Goal: Task Accomplishment & Management: Use online tool/utility

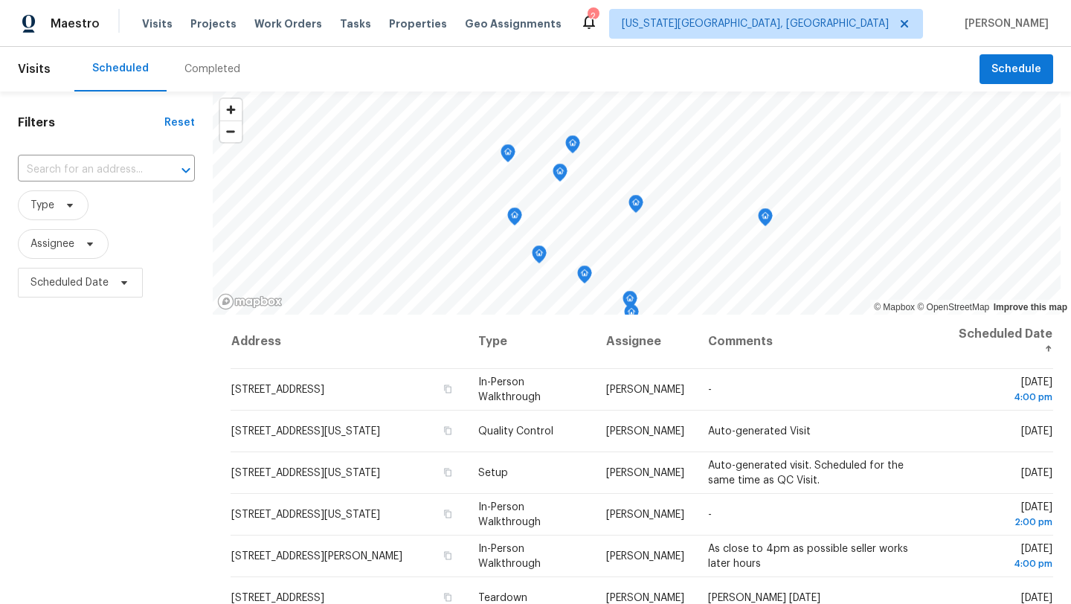
scroll to position [124, 0]
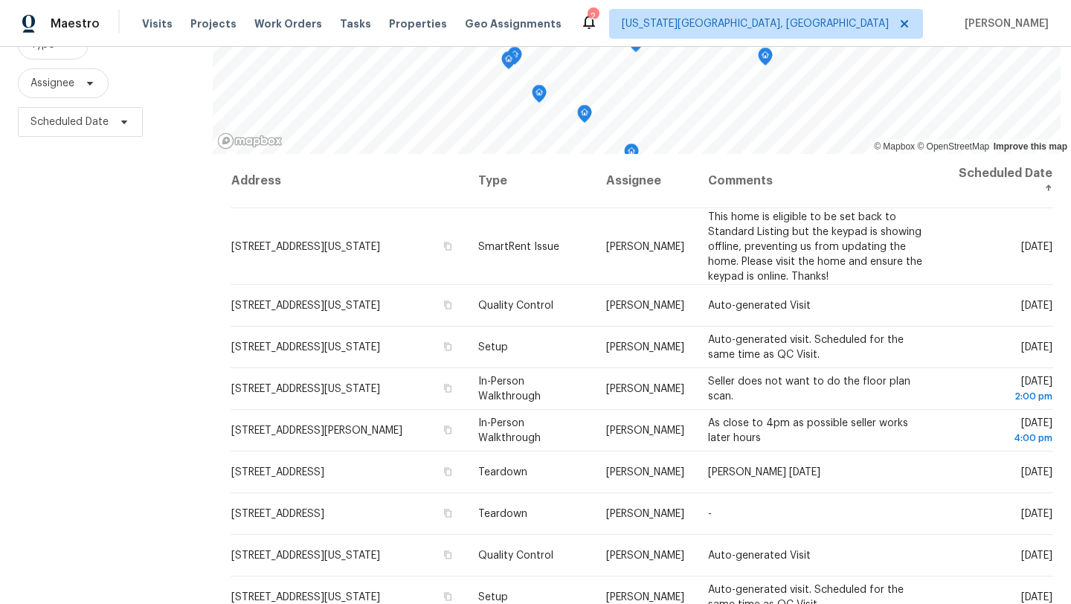
scroll to position [163, 0]
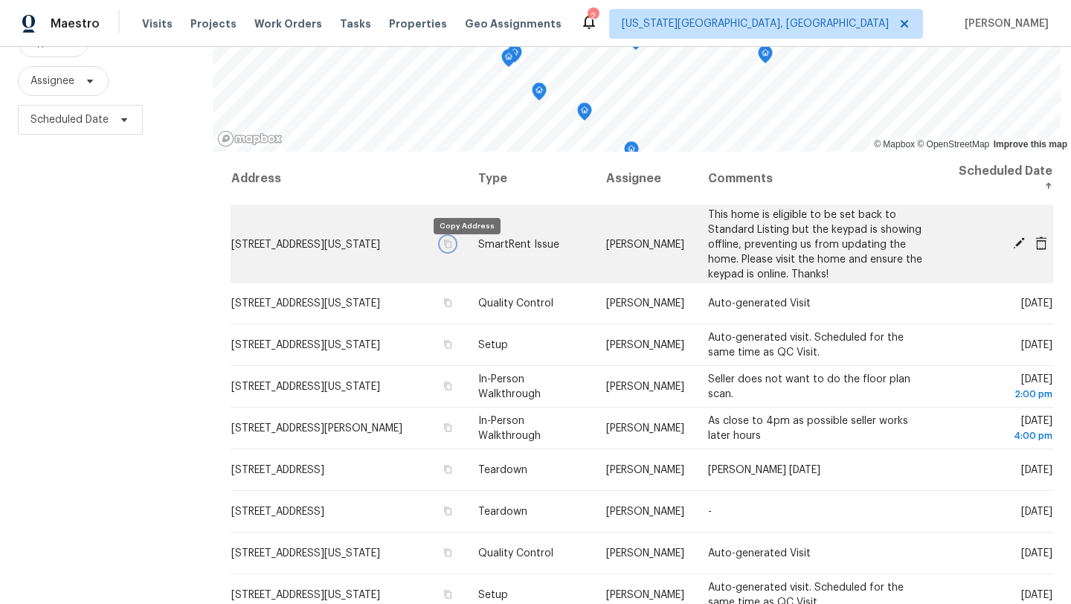
click at [452, 248] on icon "button" at bounding box center [447, 243] width 9 height 9
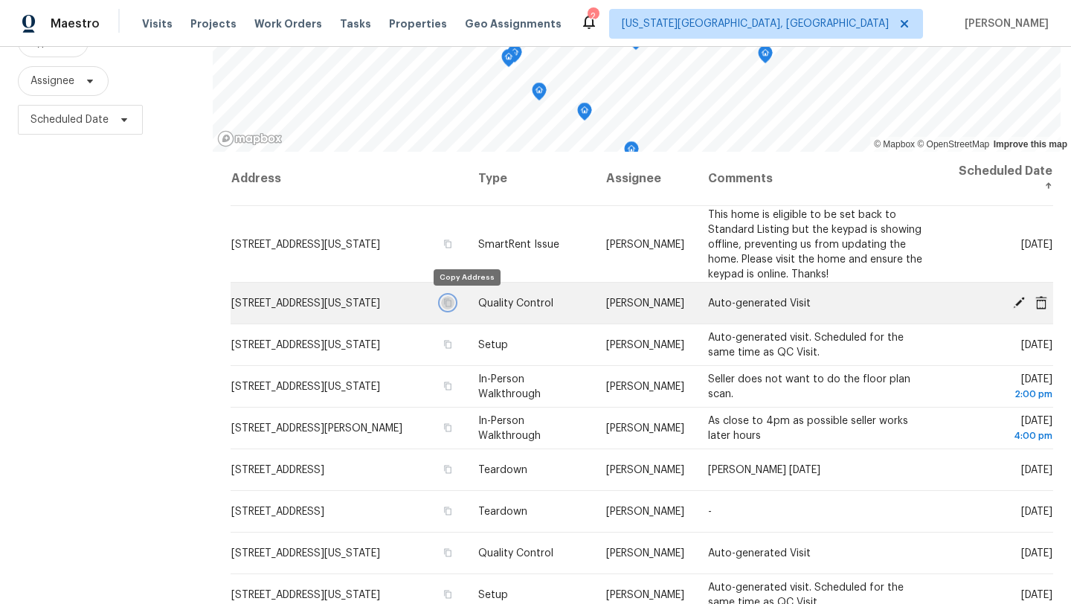
click at [452, 301] on icon "button" at bounding box center [447, 302] width 9 height 9
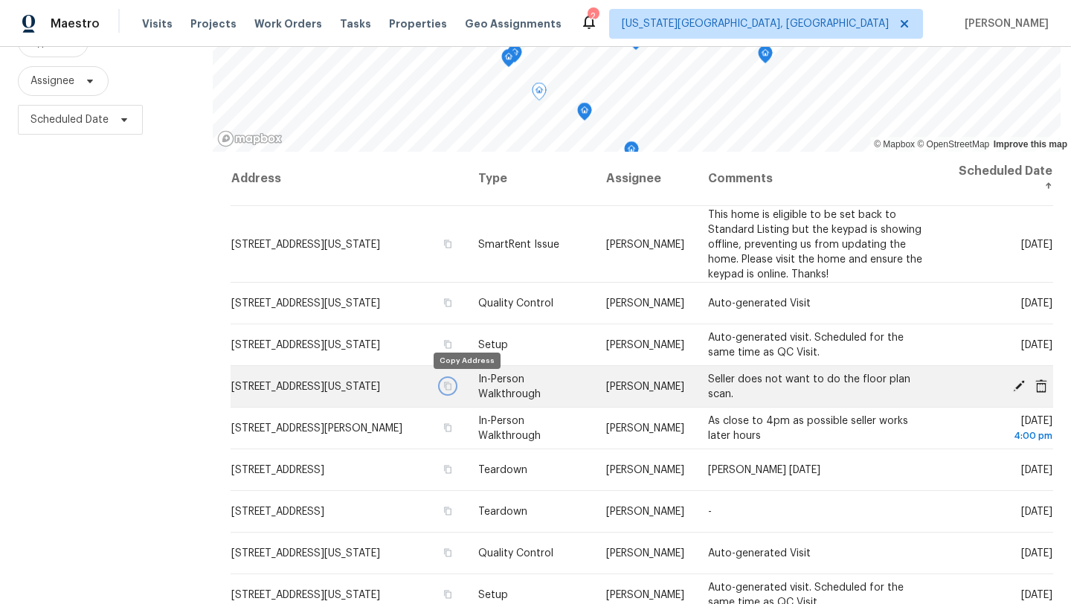
click at [452, 385] on icon "button" at bounding box center [447, 386] width 9 height 9
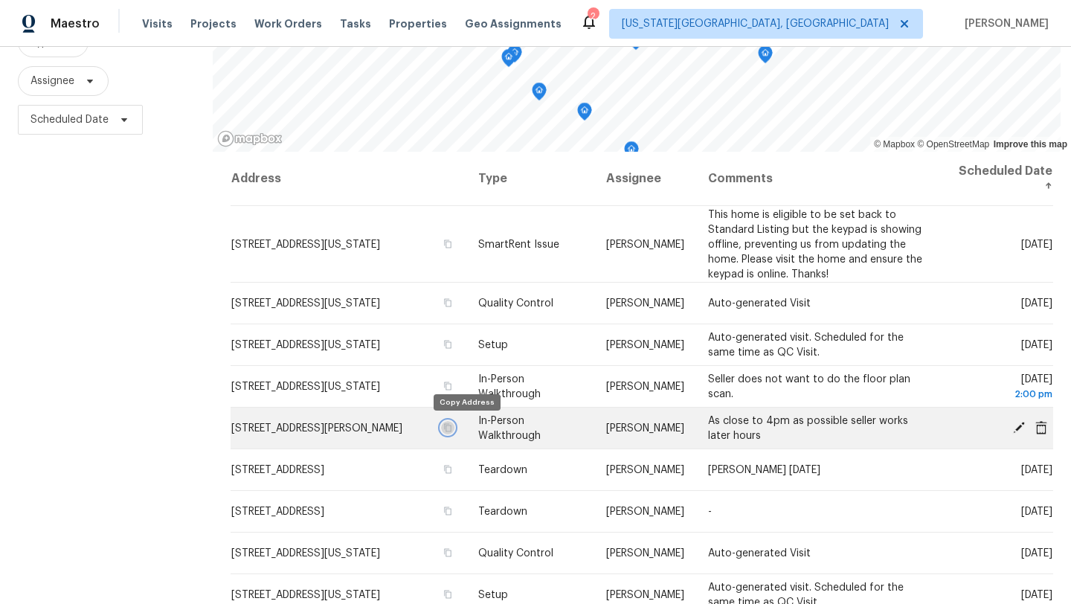
click at [452, 429] on icon "button" at bounding box center [447, 427] width 9 height 9
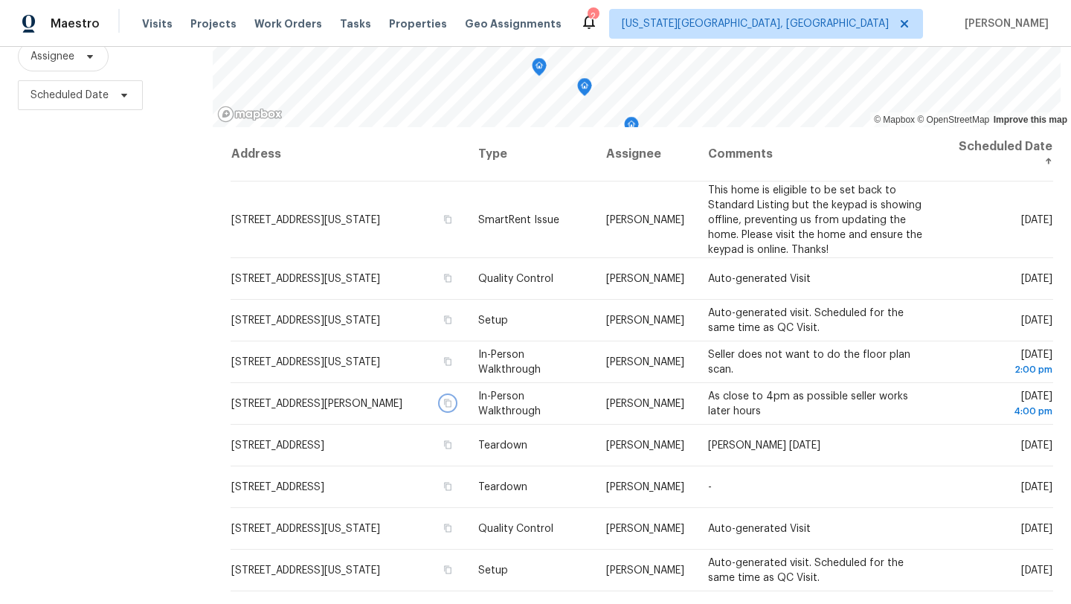
scroll to position [193, 0]
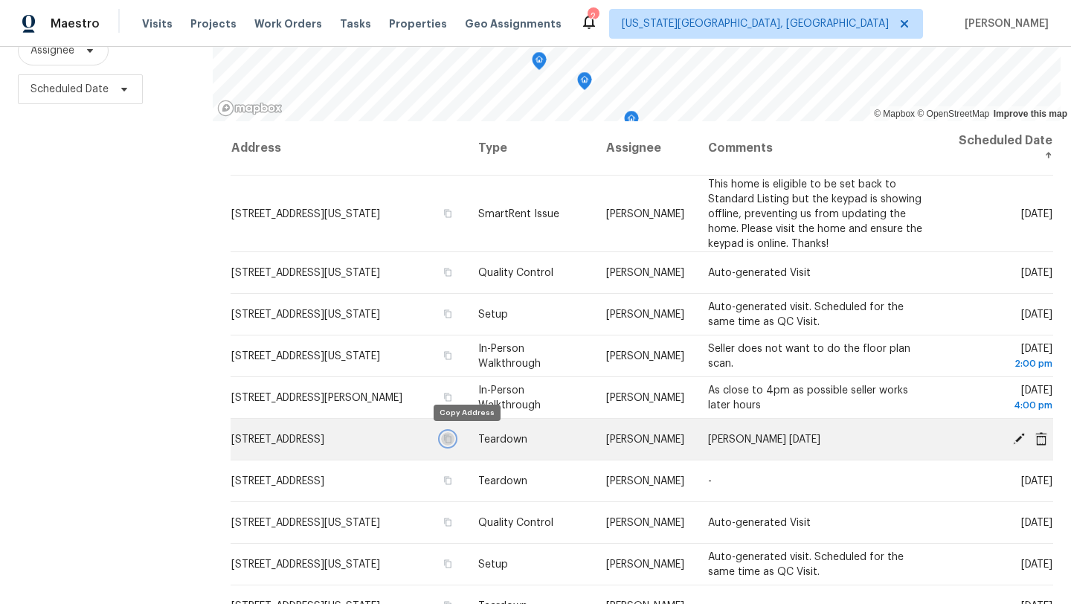
click at [452, 439] on icon "button" at bounding box center [447, 438] width 9 height 9
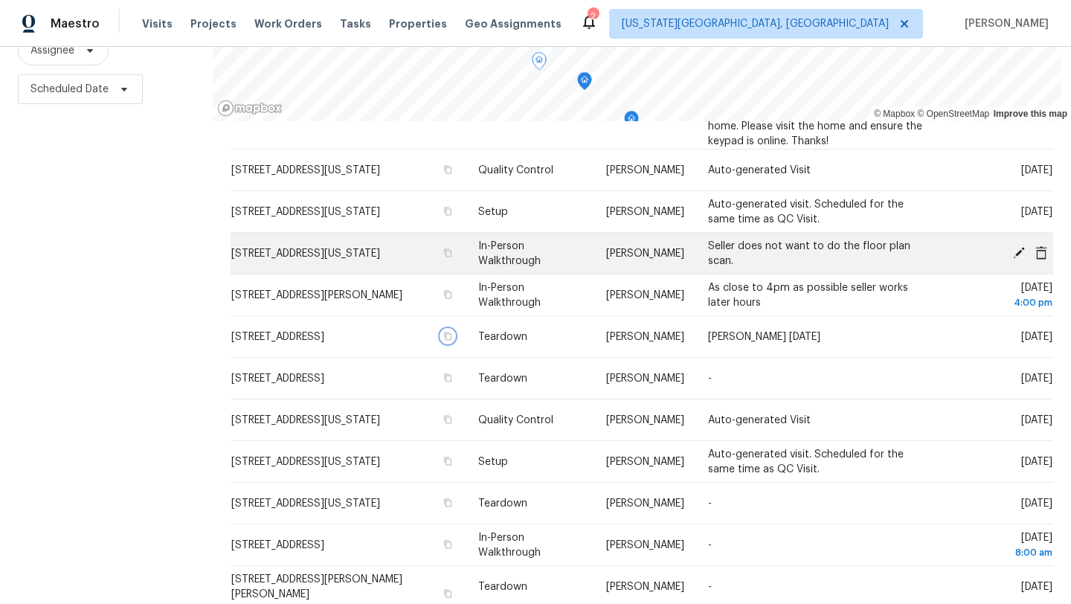
scroll to position [103, 0]
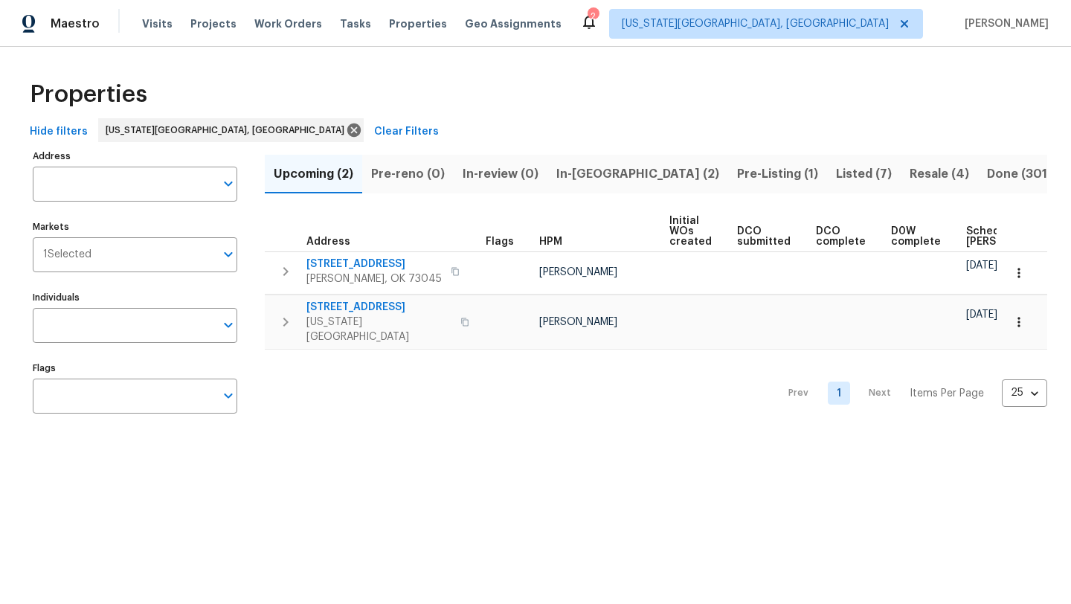
click at [563, 170] on span "In-[GEOGRAPHIC_DATA] (2)" at bounding box center [638, 174] width 163 height 21
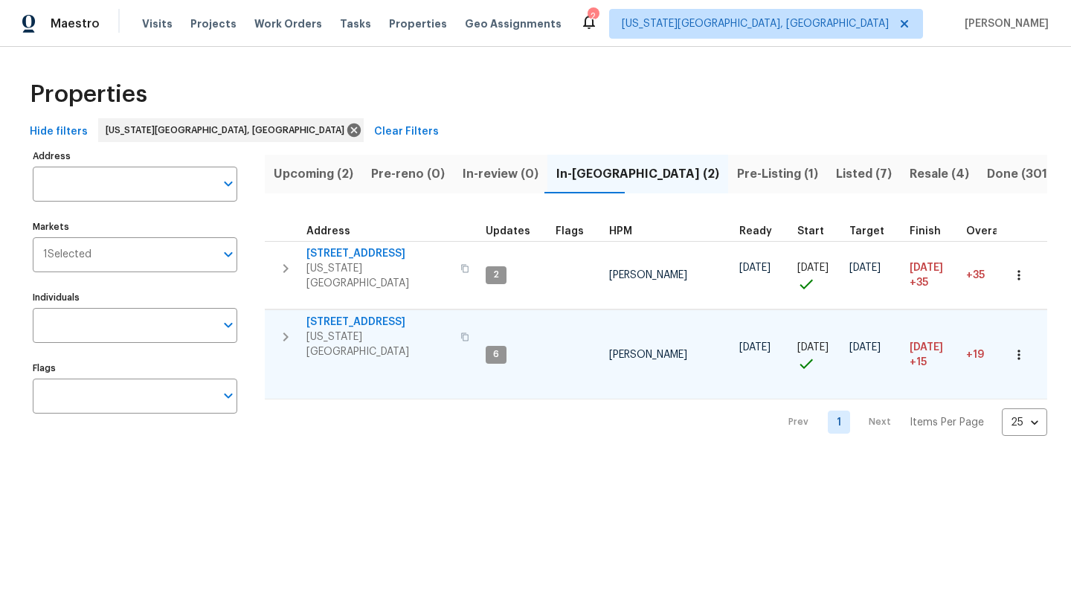
click at [362, 315] on span "[STREET_ADDRESS]" at bounding box center [379, 322] width 145 height 15
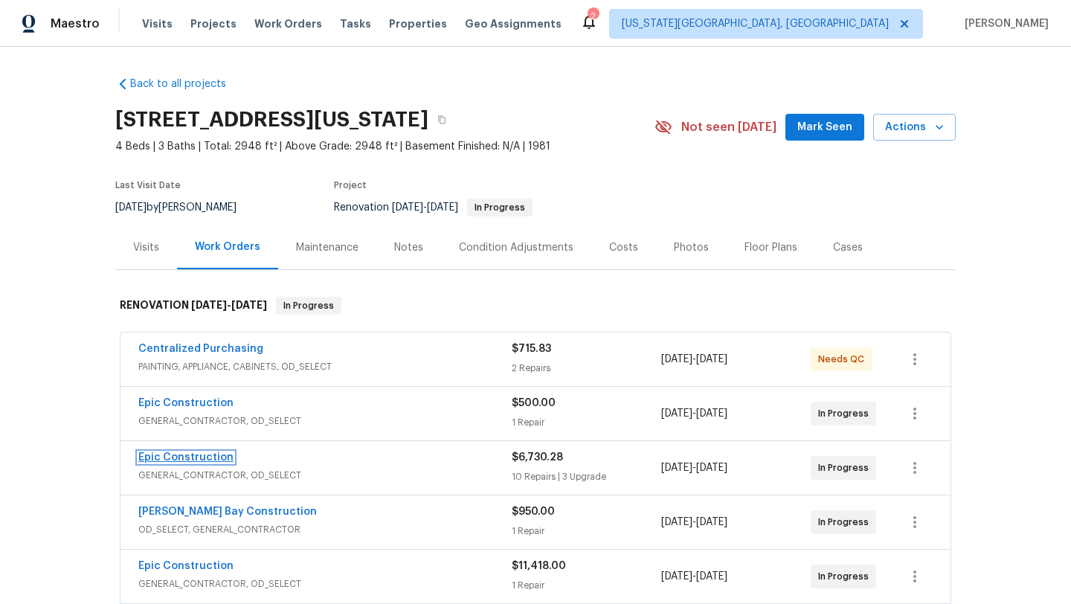
click at [188, 454] on link "Epic Construction" at bounding box center [185, 457] width 95 height 10
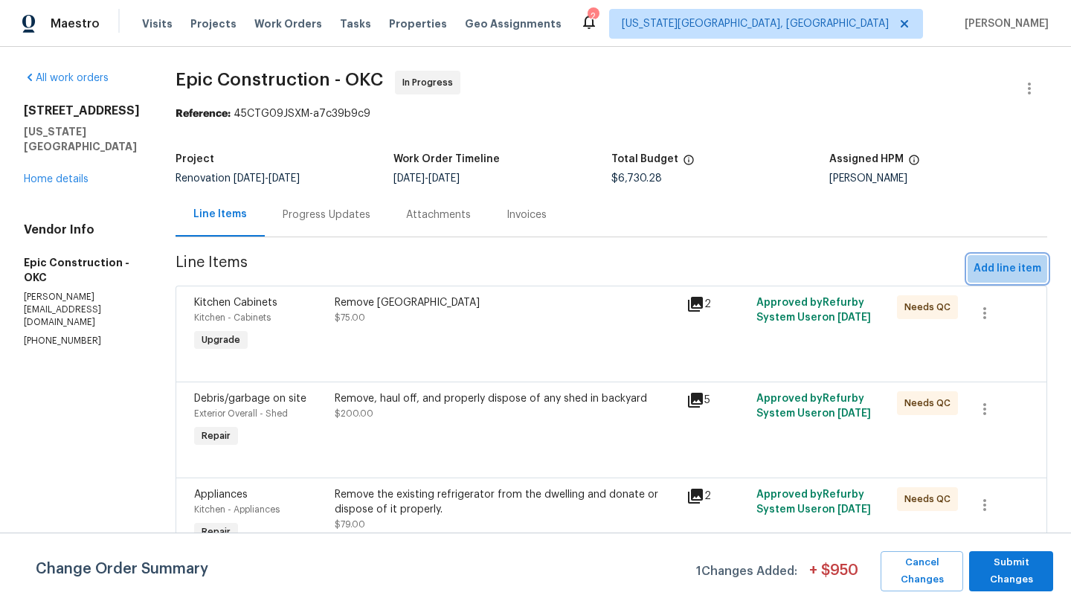
click at [1003, 265] on span "Add line item" at bounding box center [1008, 269] width 68 height 19
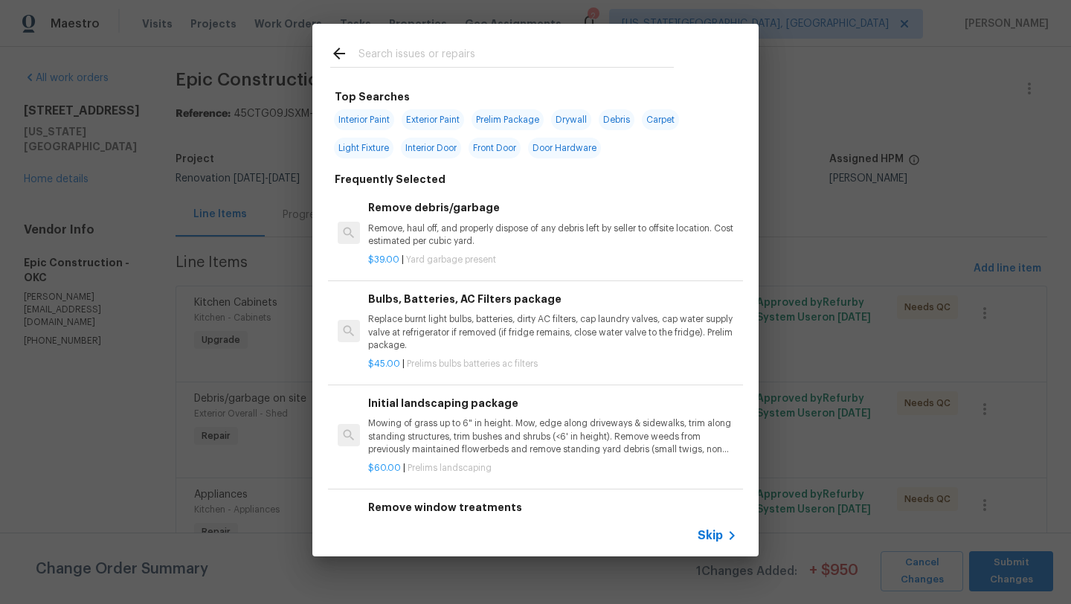
click at [458, 50] on input "text" at bounding box center [516, 56] width 315 height 22
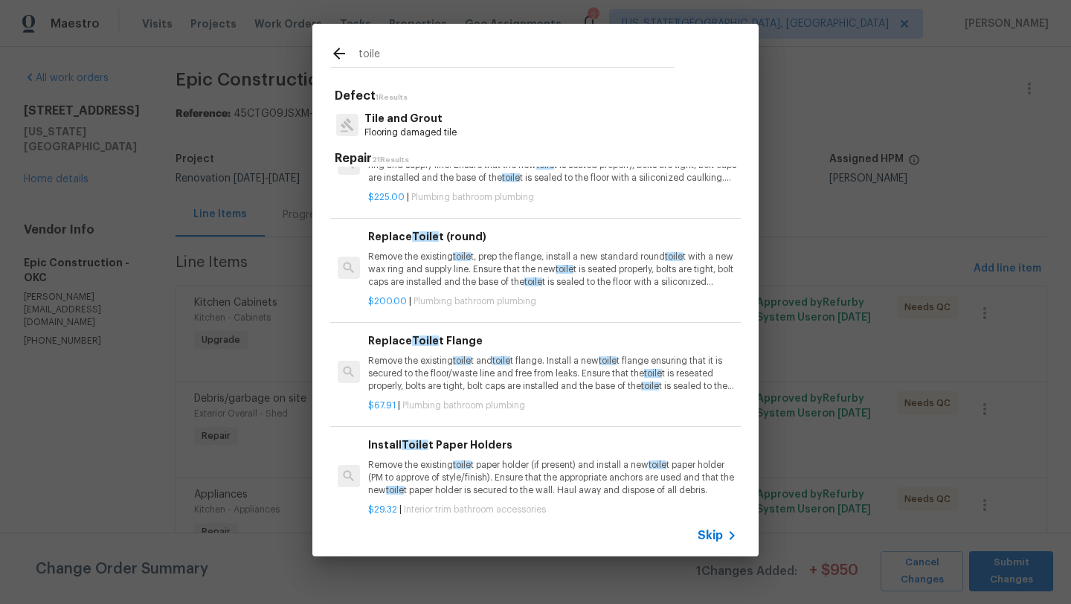
scroll to position [424, 0]
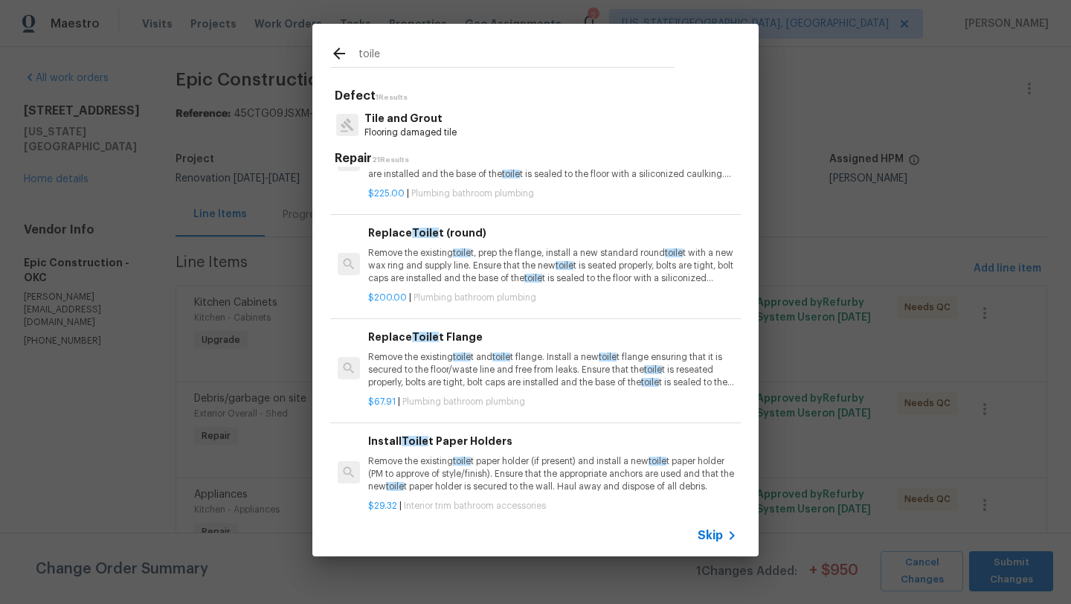
type input "toile"
click at [395, 338] on h6 "Replace Toile t Flange" at bounding box center [552, 337] width 369 height 16
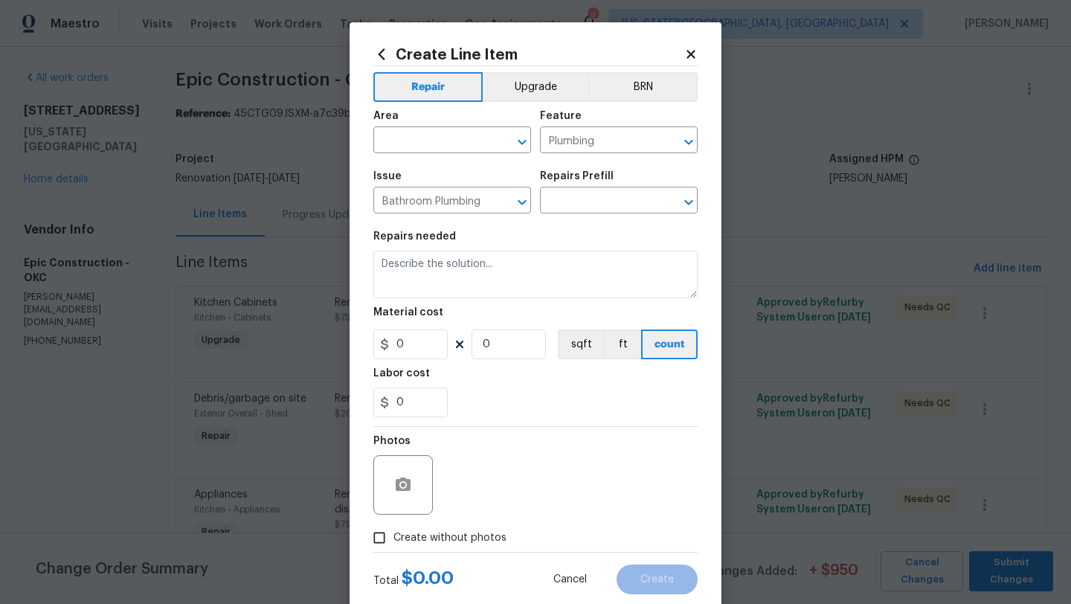
type input "Replace Toilet Flange $67.91"
type textarea "Remove the existing toilet and toilet flange. Install a new toilet flange ensur…"
type input "67.91"
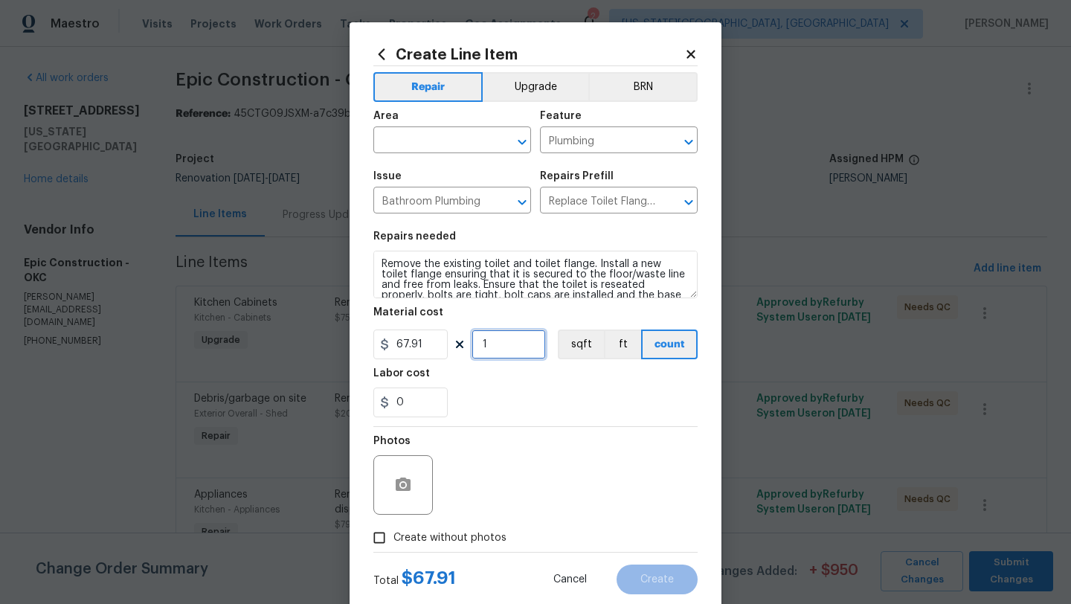
click at [492, 343] on input "1" at bounding box center [509, 345] width 74 height 30
type input "2"
click at [379, 536] on input "Create without photos" at bounding box center [379, 538] width 28 height 28
checkbox input "true"
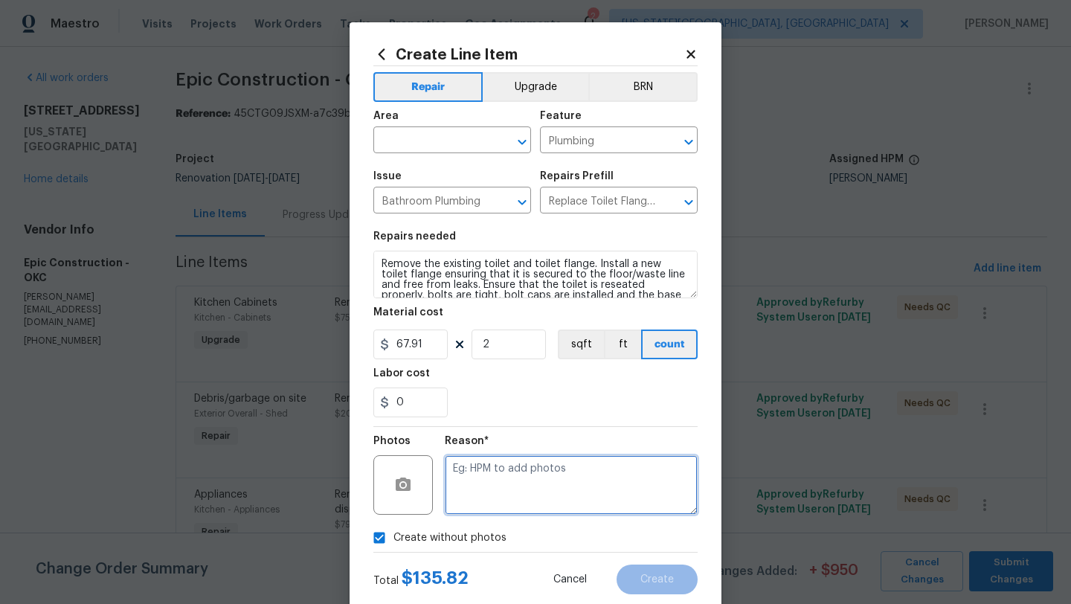
click at [501, 487] on textarea at bounding box center [571, 485] width 253 height 60
type textarea "."
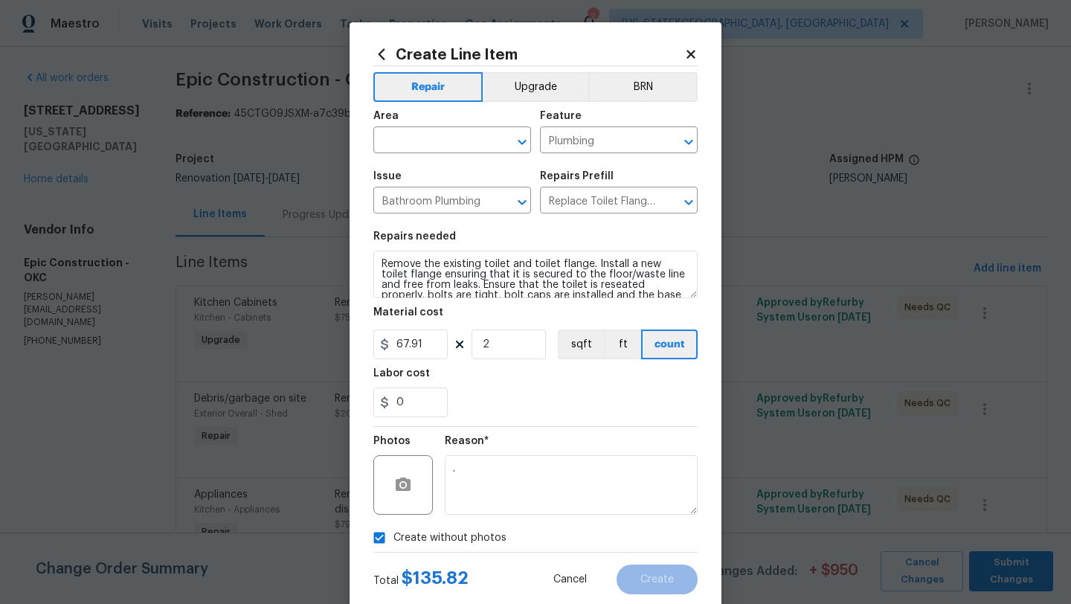
click at [574, 411] on div "0" at bounding box center [535, 403] width 324 height 30
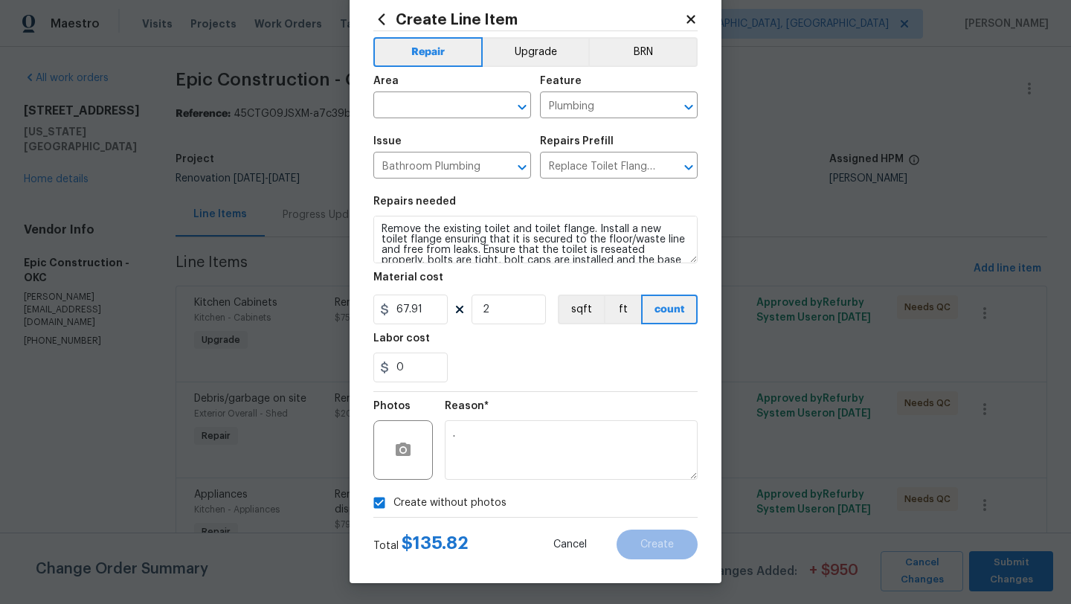
scroll to position [36, 0]
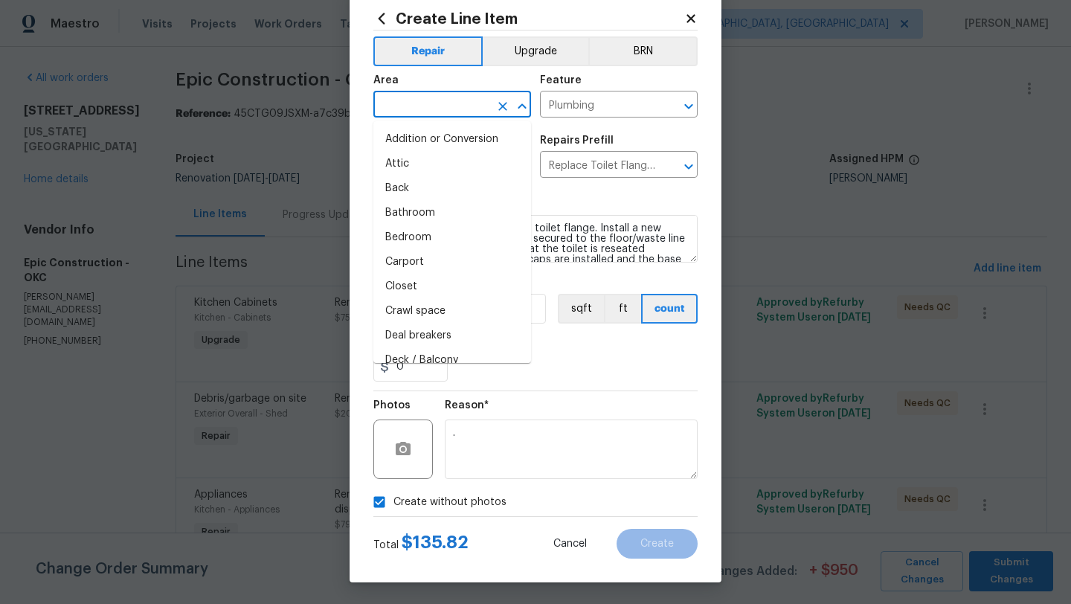
click at [408, 103] on input "text" at bounding box center [431, 105] width 116 height 23
click at [408, 103] on input "in" at bounding box center [431, 105] width 116 height 23
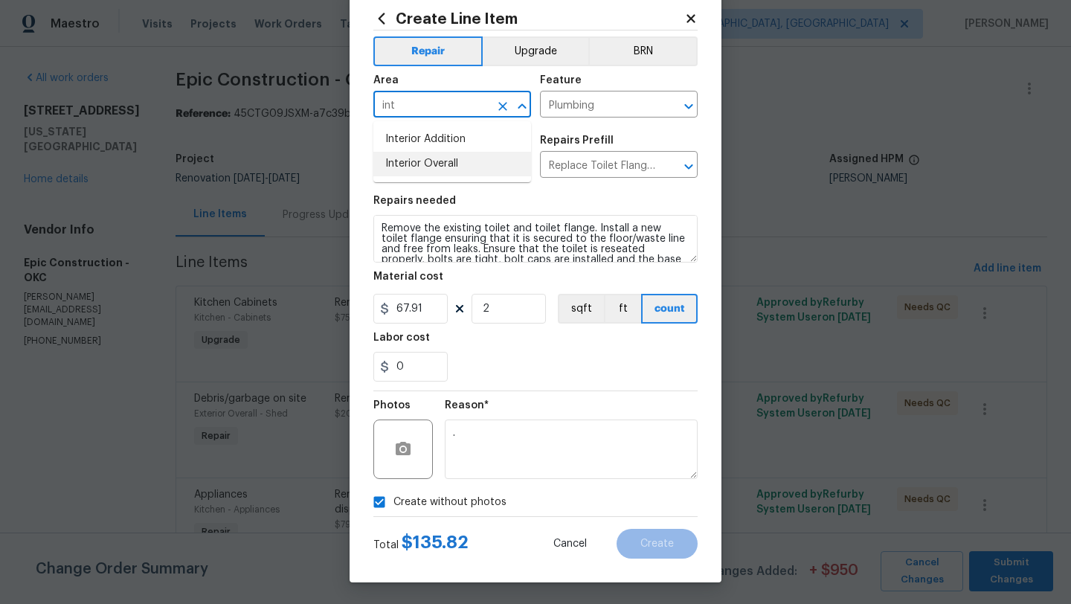
click at [410, 163] on li "Interior Overall" at bounding box center [452, 164] width 158 height 25
type input "Interior Overall"
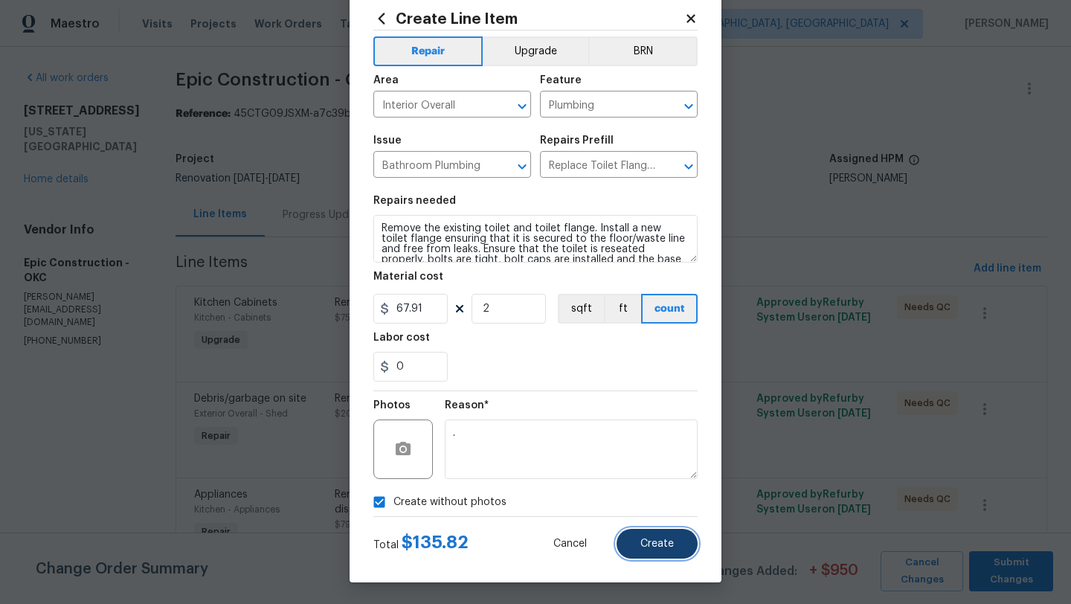
click at [653, 545] on span "Create" at bounding box center [657, 544] width 33 height 11
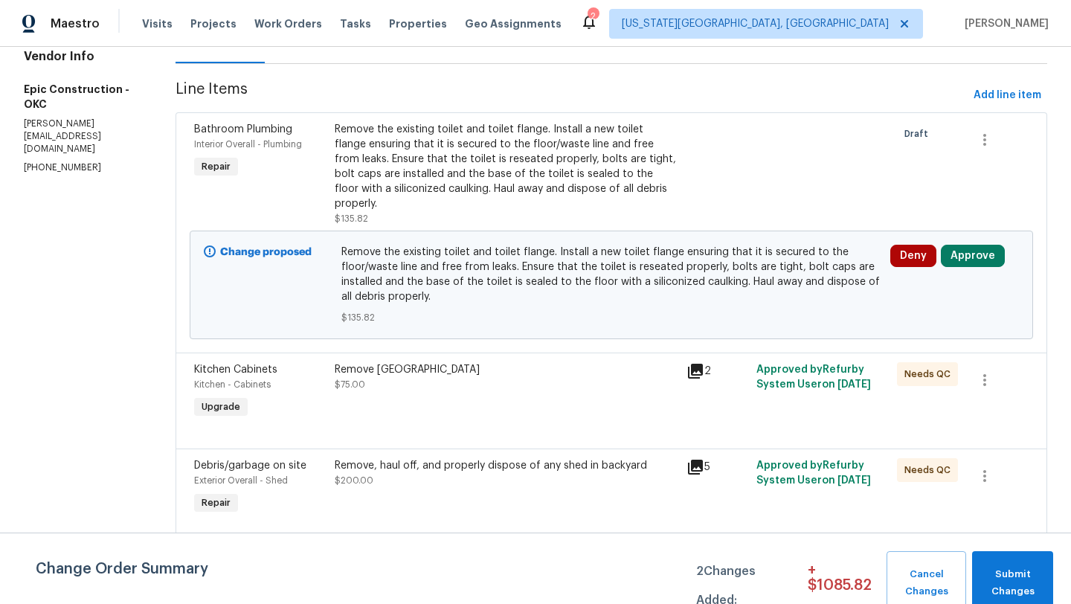
scroll to position [174, 0]
click at [1008, 589] on span "Submit Changes" at bounding box center [1013, 583] width 66 height 34
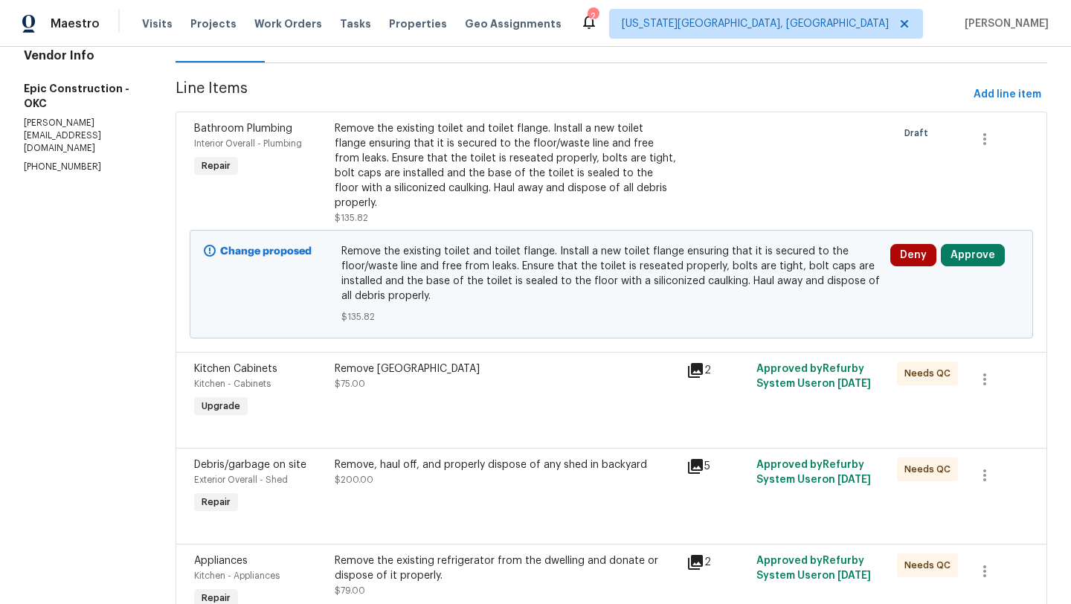
scroll to position [0, 0]
